Goal: Navigation & Orientation: Find specific page/section

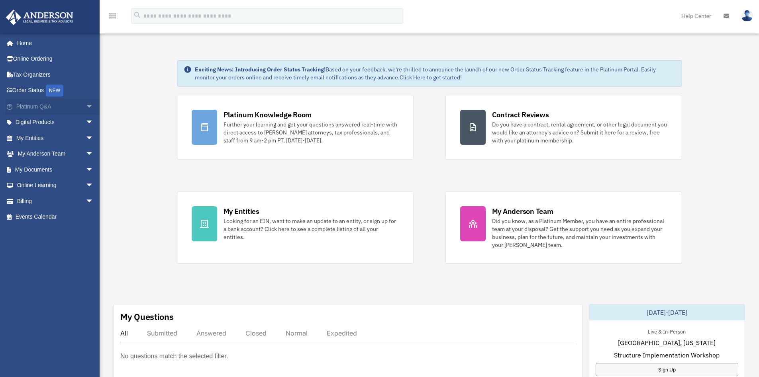
click at [86, 103] on span "arrow_drop_down" at bounding box center [94, 106] width 16 height 16
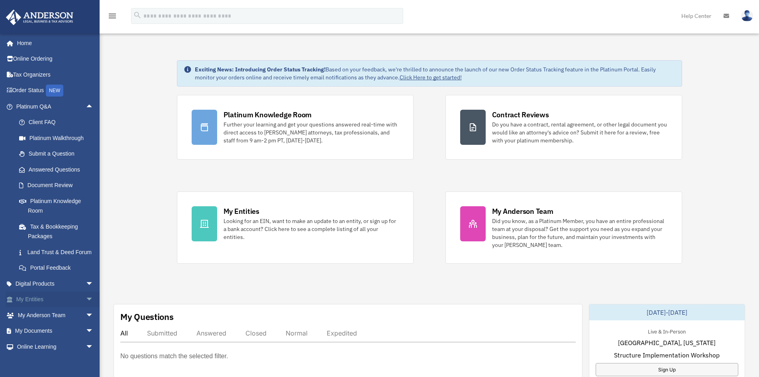
click at [86, 307] on span "arrow_drop_down" at bounding box center [94, 299] width 16 height 16
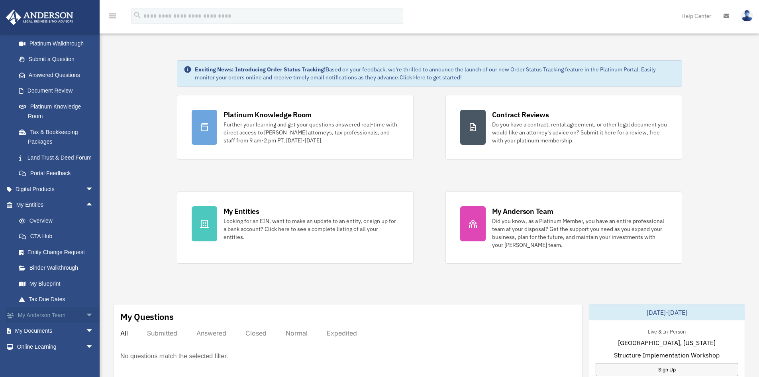
scroll to position [120, 0]
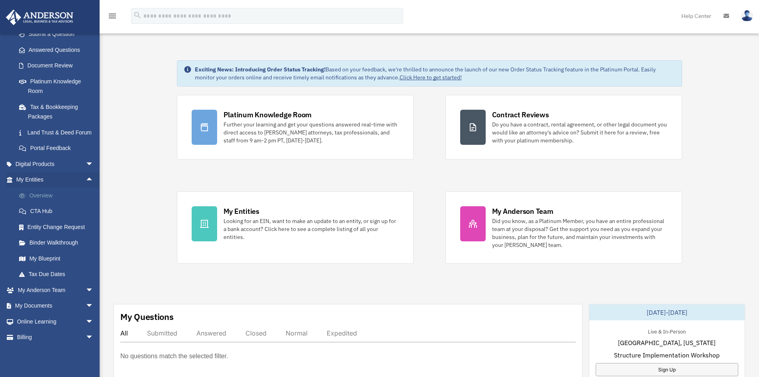
click at [48, 203] on link "Overview" at bounding box center [58, 195] width 94 height 16
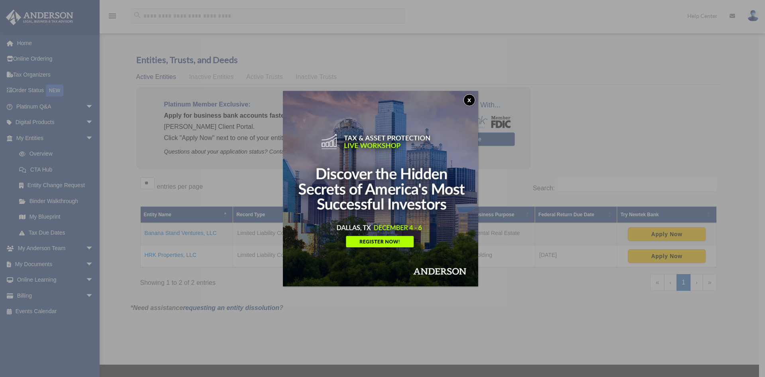
click at [470, 99] on button "x" at bounding box center [470, 100] width 12 height 12
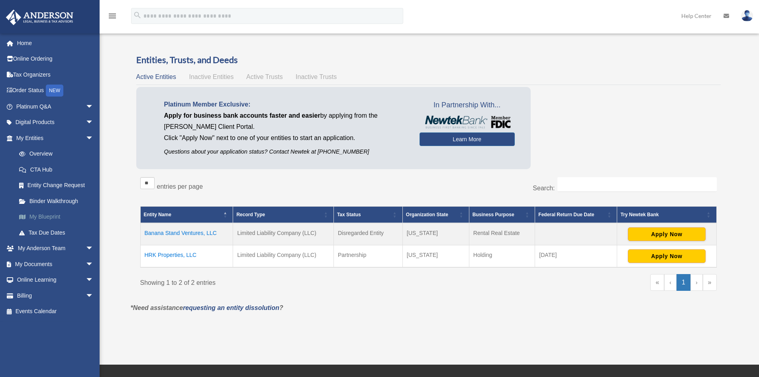
click at [50, 216] on link "My Blueprint" at bounding box center [58, 217] width 94 height 16
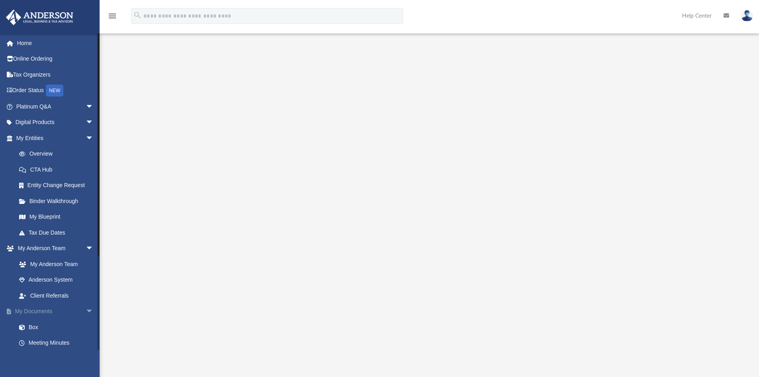
click at [86, 312] on span "arrow_drop_down" at bounding box center [94, 311] width 16 height 16
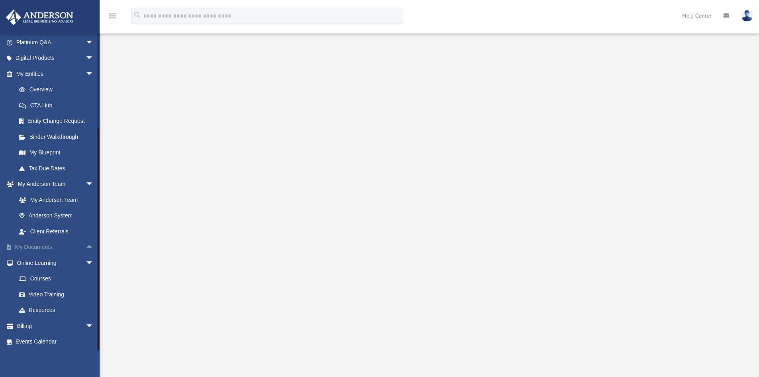
scroll to position [65, 0]
click at [86, 244] on span "arrow_drop_up" at bounding box center [94, 246] width 16 height 16
click at [56, 278] on link "Meeting Minutes" at bounding box center [58, 277] width 94 height 16
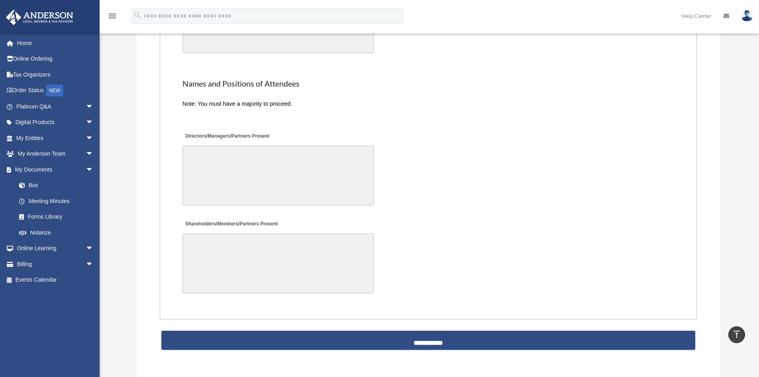
scroll to position [1555, 0]
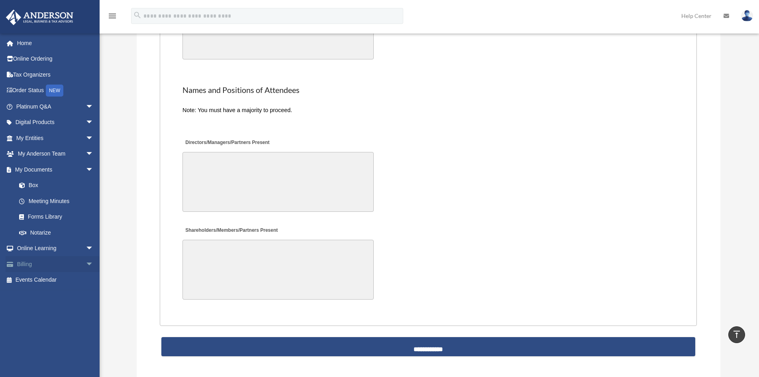
click at [86, 262] on span "arrow_drop_down" at bounding box center [94, 264] width 16 height 16
click at [43, 325] on link "Events Calendar" at bounding box center [56, 327] width 100 height 16
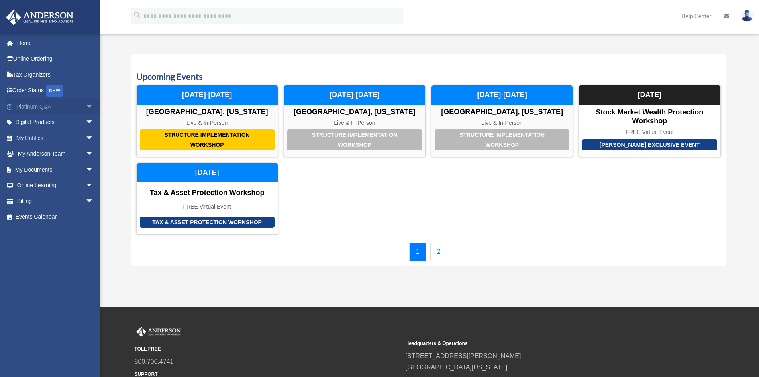
click at [86, 106] on span "arrow_drop_down" at bounding box center [94, 106] width 16 height 16
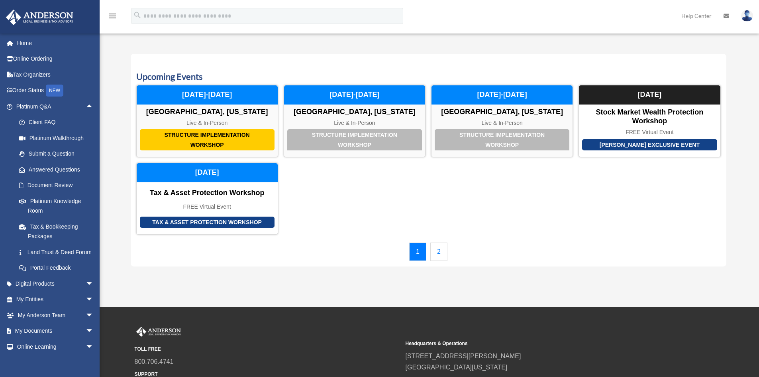
click at [441, 252] on link "2" at bounding box center [439, 251] width 17 height 18
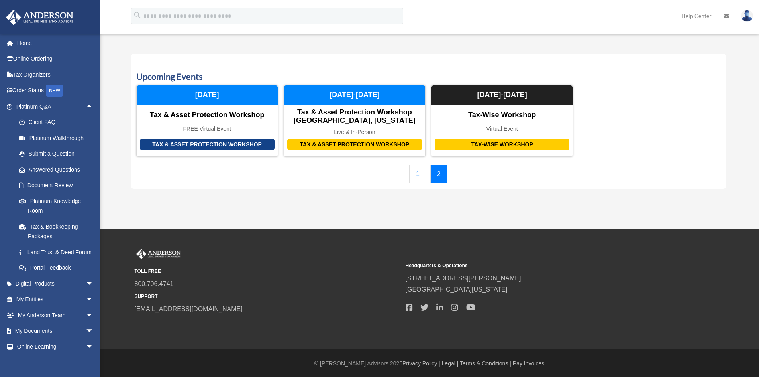
click at [416, 174] on link "1" at bounding box center [417, 174] width 17 height 18
